Goal: Check status: Check status

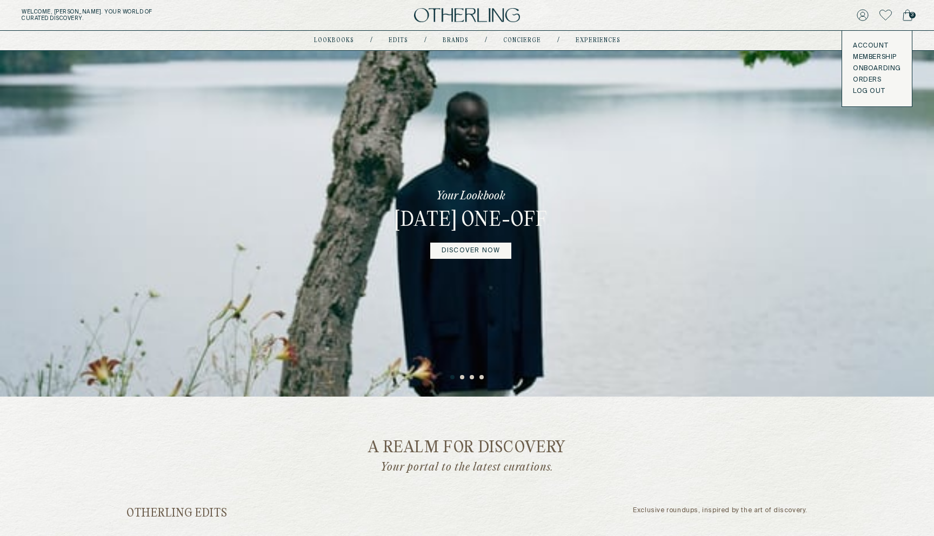
click at [870, 46] on link "Account" at bounding box center [877, 46] width 48 height 9
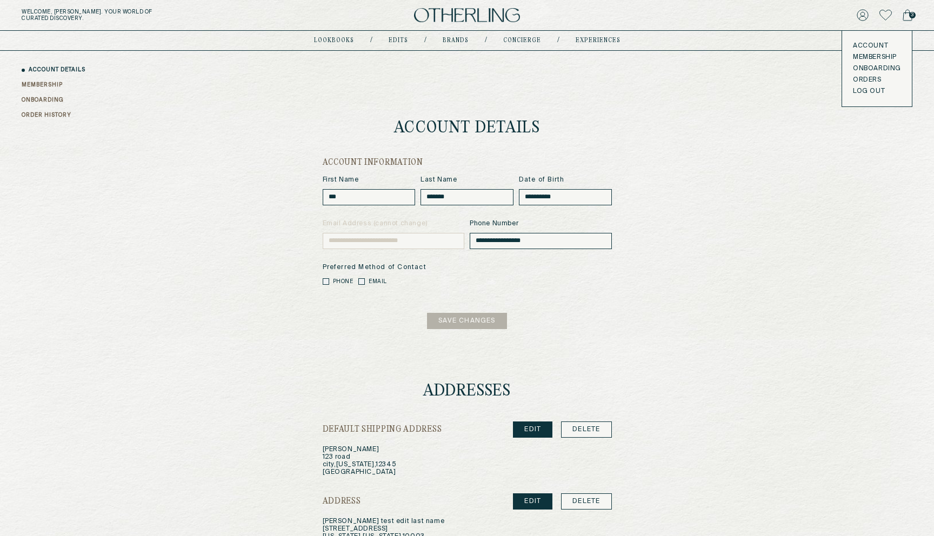
click at [39, 117] on link "ORDER HISTORY" at bounding box center [47, 115] width 50 height 8
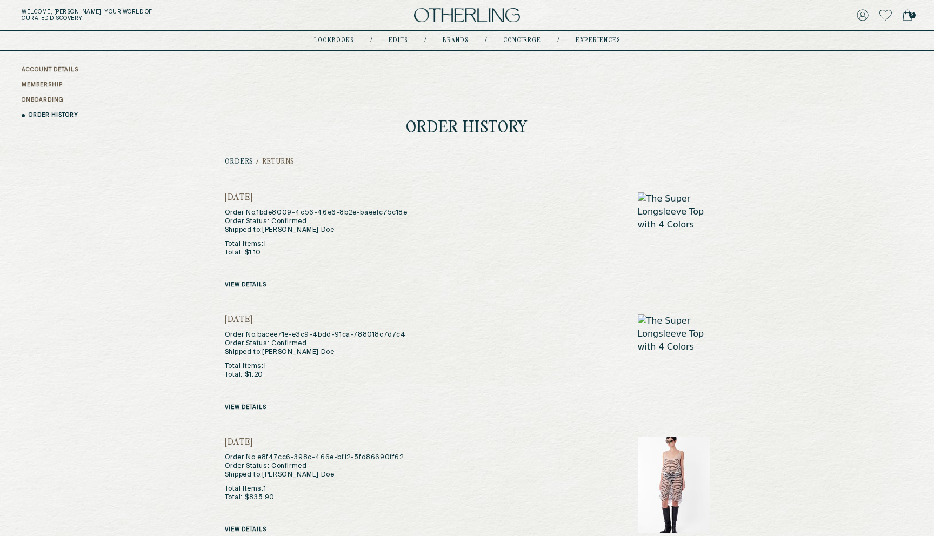
click at [246, 283] on link "View details" at bounding box center [246, 285] width 42 height 6
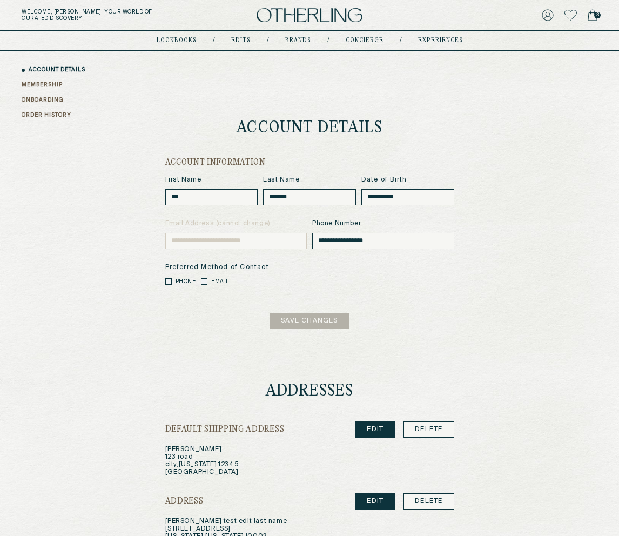
click at [63, 112] on link "ORDER HISTORY" at bounding box center [47, 115] width 50 height 8
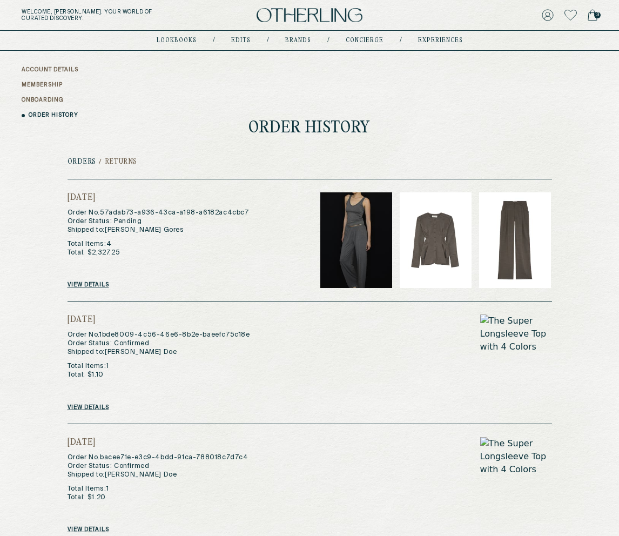
click at [98, 285] on link "View details" at bounding box center [89, 285] width 42 height 6
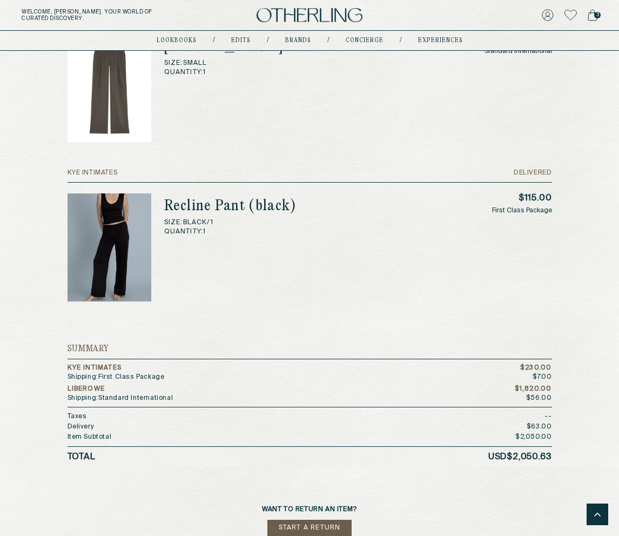
scroll to position [840, 0]
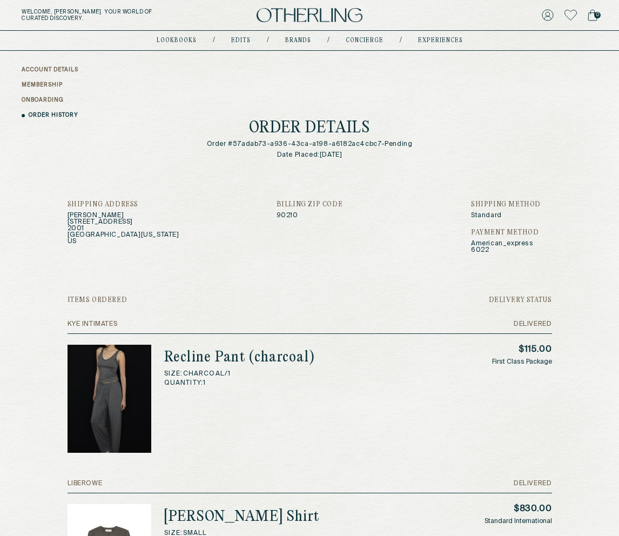
click at [49, 113] on link "ORDER HISTORY" at bounding box center [54, 115] width 50 height 8
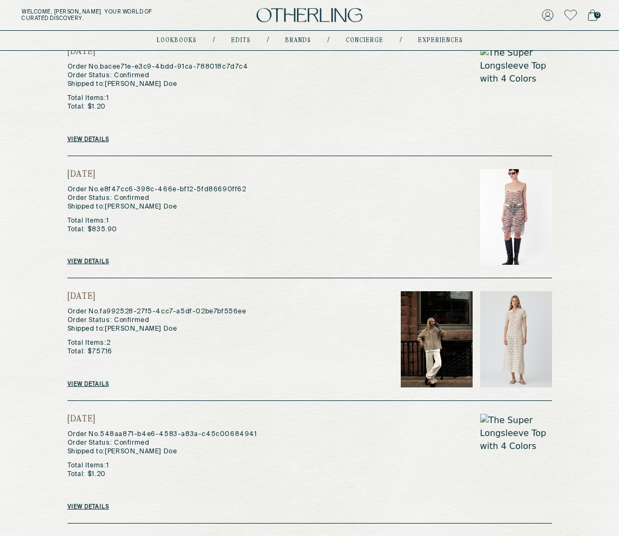
scroll to position [317, 0]
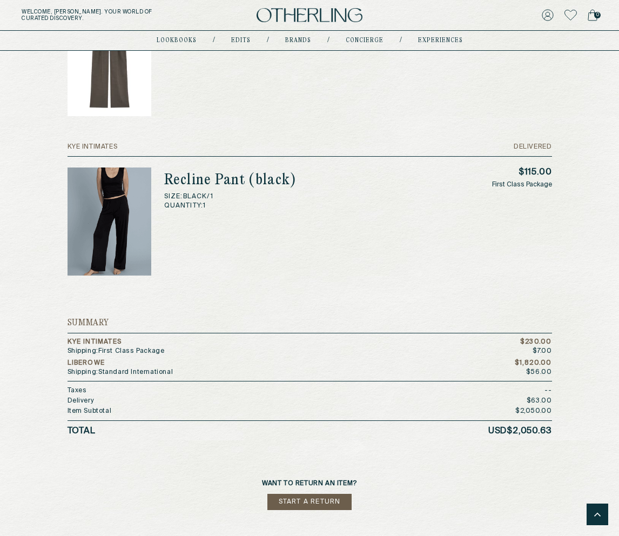
scroll to position [659, 0]
